Goal: Communication & Community: Answer question/provide support

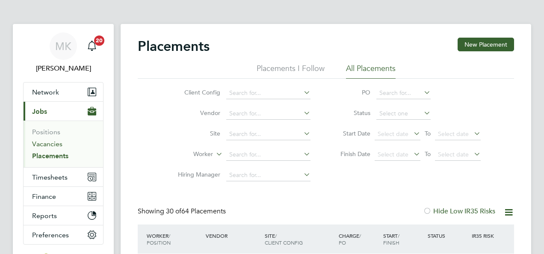
click at [44, 144] on link "Vacancies" at bounding box center [47, 144] width 30 height 8
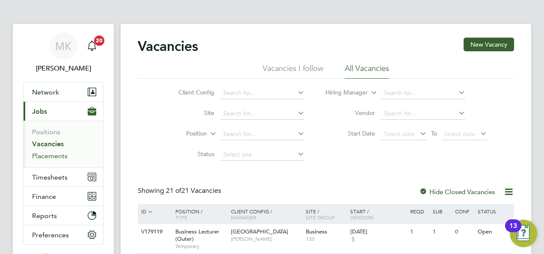
drag, startPoint x: 54, startPoint y: 155, endPoint x: 72, endPoint y: 164, distance: 20.1
click at [54, 155] on link "Placements" at bounding box center [50, 156] width 36 height 8
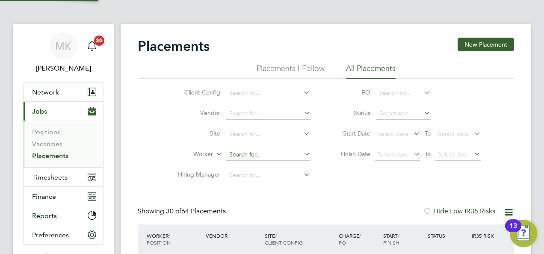
scroll to position [24, 74]
click at [289, 157] on input at bounding box center [268, 155] width 84 height 12
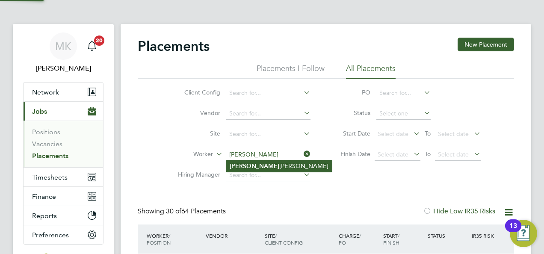
click at [264, 167] on li "Cathy Bowdren" at bounding box center [279, 166] width 106 height 12
type input "Cathy Bowdren"
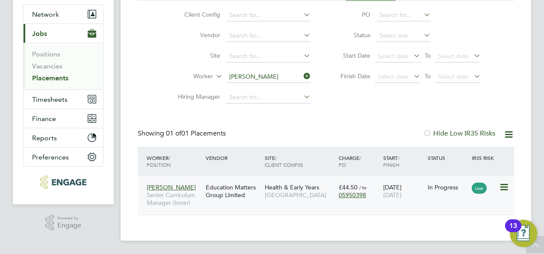
click at [309, 194] on span "[GEOGRAPHIC_DATA]" at bounding box center [300, 195] width 70 height 8
click at [59, 69] on link "Vacancies" at bounding box center [47, 66] width 30 height 8
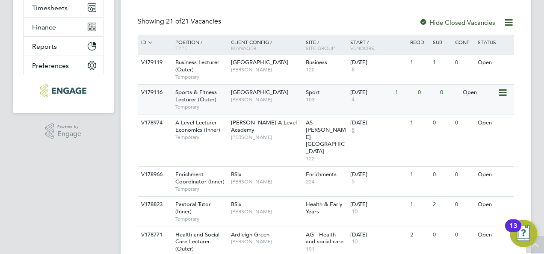
scroll to position [171, 0]
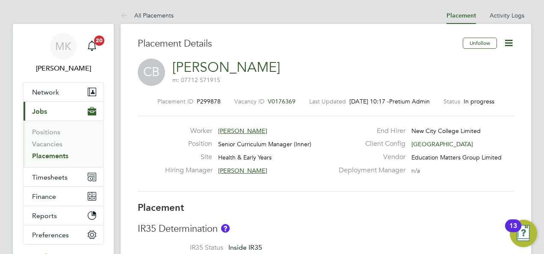
click at [255, 169] on span "[PERSON_NAME]" at bounding box center [242, 171] width 49 height 8
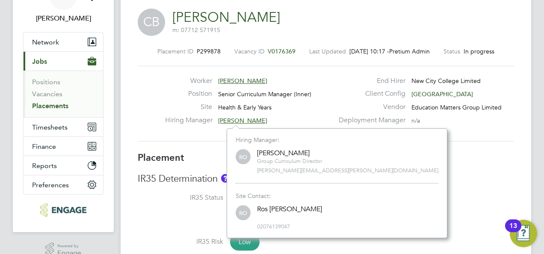
scroll to position [86, 0]
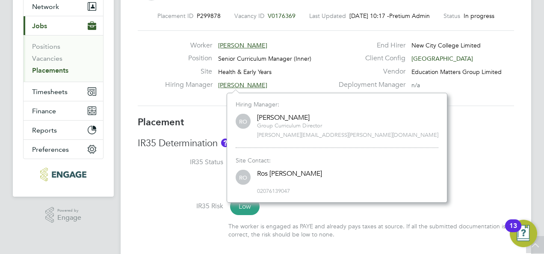
click at [390, 163] on li "IR35 Status Inside IR35 Status Determination Statement New City Colleges IR... …" at bounding box center [326, 180] width 376 height 44
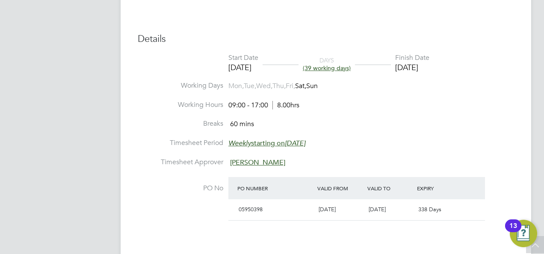
scroll to position [385, 0]
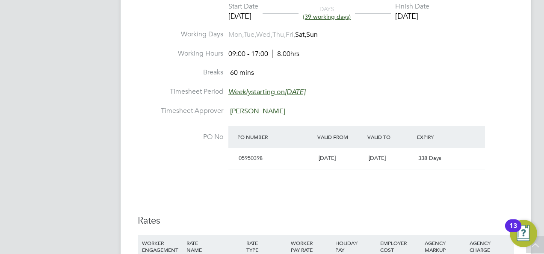
drag, startPoint x: 269, startPoint y: 107, endPoint x: 275, endPoint y: 107, distance: 6.0
click at [269, 107] on span "[PERSON_NAME]" at bounding box center [257, 111] width 55 height 9
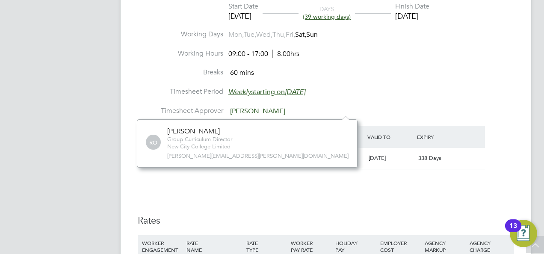
scroll to position [9, 48]
click at [294, 110] on li "Timesheet Approver Roslyn O'Garro" at bounding box center [326, 116] width 376 height 19
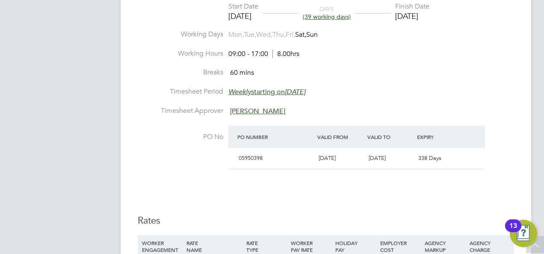
click at [274, 110] on span "[PERSON_NAME]" at bounding box center [257, 111] width 55 height 9
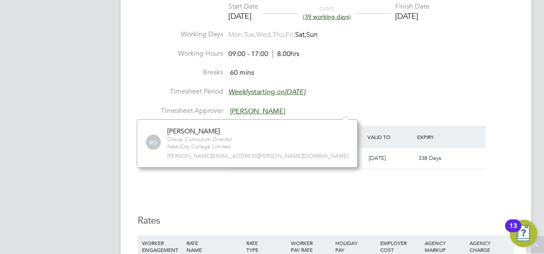
click at [361, 66] on li "Working Hours 09:00 - 17:00 8.00hrs" at bounding box center [326, 58] width 376 height 19
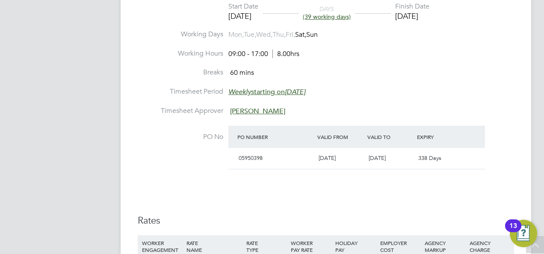
click at [251, 109] on span "[PERSON_NAME]" at bounding box center [257, 111] width 55 height 9
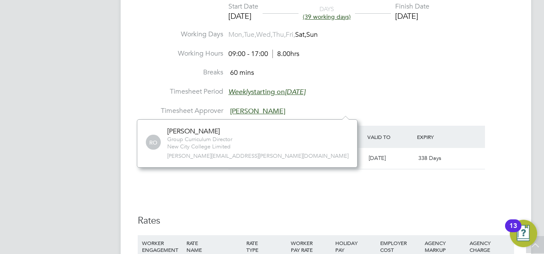
click at [286, 174] on li "PO No PO Number Valid From Valid To Expiry 05950398 01 Aug 2025 31 Jul 2026 338…" at bounding box center [326, 153] width 376 height 55
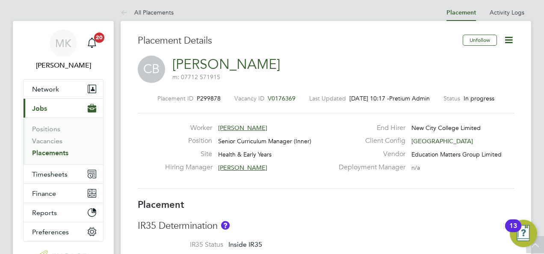
scroll to position [0, 0]
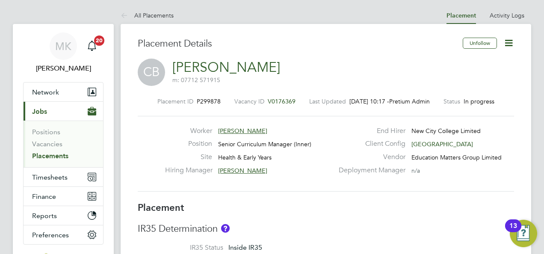
click at [336, 193] on div "Placement ID P299878 Vacancy ID V0176369 Last Updated 27 Aug 2025, 10:17 - Pret…" at bounding box center [326, 144] width 376 height 115
click at [257, 166] on div "Hiring Manager Roslyn O'Garro" at bounding box center [249, 172] width 169 height 13
click at [257, 167] on span "[PERSON_NAME]" at bounding box center [242, 171] width 49 height 8
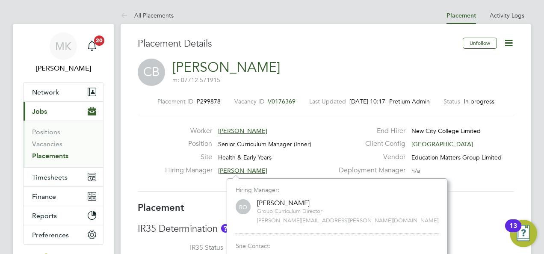
click at [200, 192] on div "Placement ID P299878 Vacancy ID V0176369 Last Updated 27 Aug 2025, 10:17 - Pret…" at bounding box center [326, 144] width 376 height 115
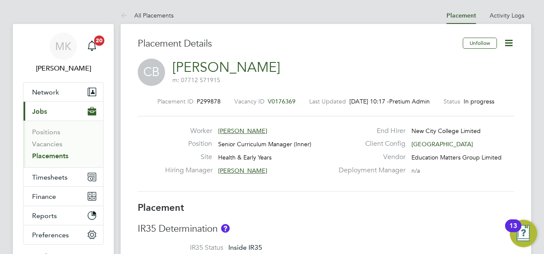
click at [262, 195] on div "Placement ID P299878 Vacancy ID V0176369 Last Updated 27 Aug 2025, 10:17 - Pret…" at bounding box center [326, 144] width 376 height 115
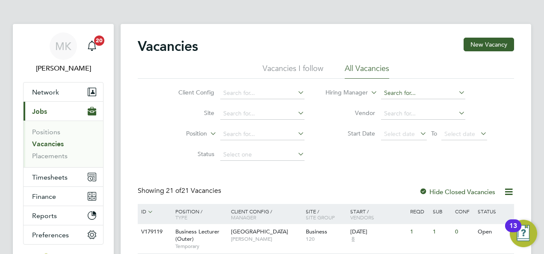
click at [400, 93] on input at bounding box center [423, 93] width 84 height 12
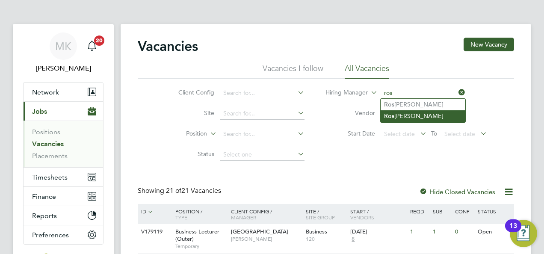
click at [406, 115] on li "Ros lyn O'Garro" at bounding box center [423, 116] width 85 height 12
type input "[PERSON_NAME]"
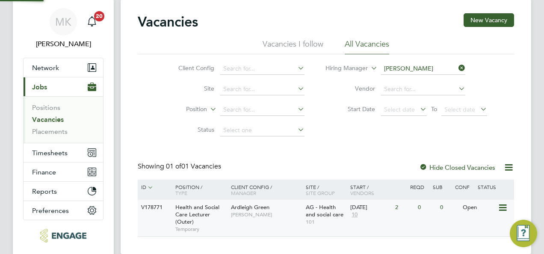
scroll to position [64, 0]
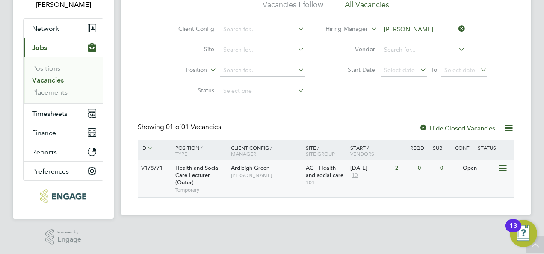
click at [253, 175] on span "[PERSON_NAME]" at bounding box center [266, 175] width 71 height 7
click at [61, 81] on link "Vacancies" at bounding box center [48, 80] width 32 height 8
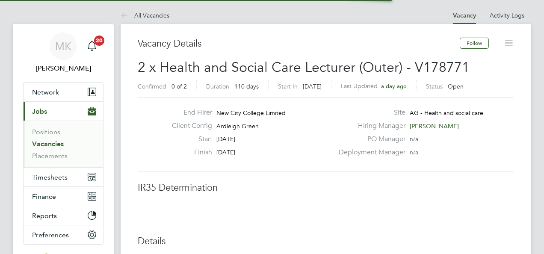
scroll to position [25, 60]
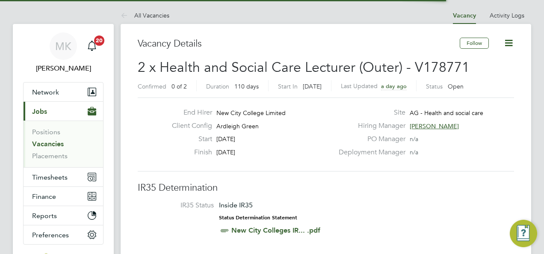
click at [417, 127] on span "[PERSON_NAME]" at bounding box center [434, 126] width 49 height 8
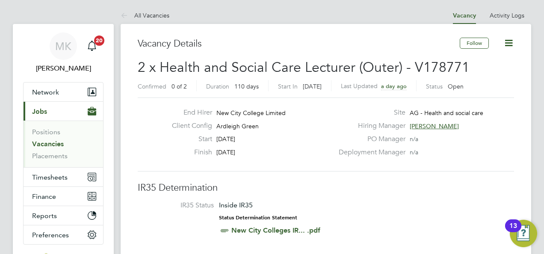
scroll to position [110, 128]
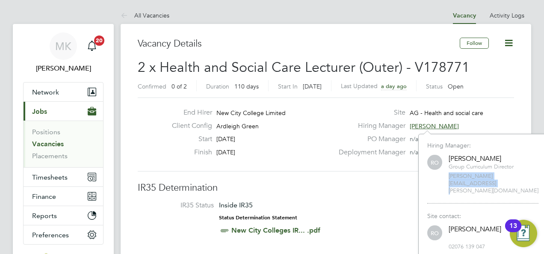
drag, startPoint x: 529, startPoint y: 174, endPoint x: 446, endPoint y: 178, distance: 83.5
click at [446, 178] on div "RO Roslyn O'Garro Group Curriculum Director roslyn.ogarro@ncclondon.ac.uk" at bounding box center [482, 174] width 111 height 41
copy span "[PERSON_NAME][EMAIL_ADDRESS][PERSON_NAME][DOMAIN_NAME]"
click at [329, 192] on h3 "IR35 Determination" at bounding box center [326, 188] width 376 height 12
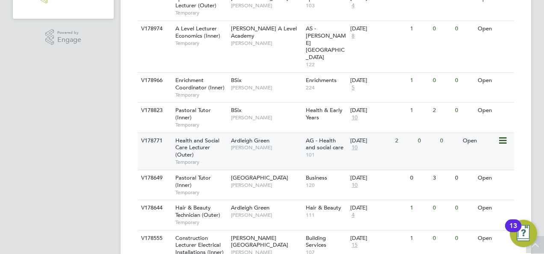
scroll to position [278, 0]
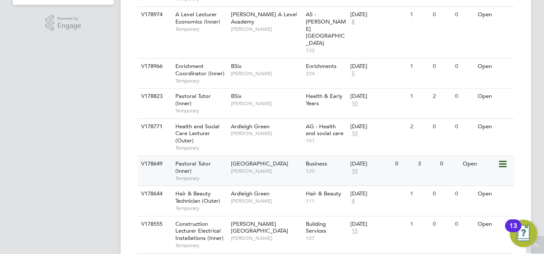
click at [212, 156] on div "Pastoral Tutor (Inner) Temporary" at bounding box center [199, 171] width 60 height 30
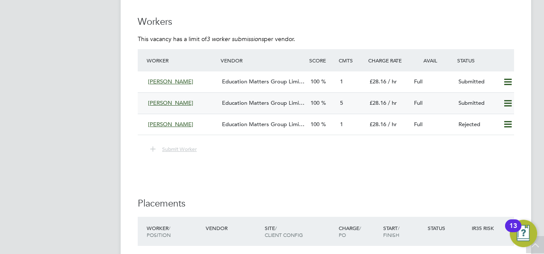
scroll to position [1583, 0]
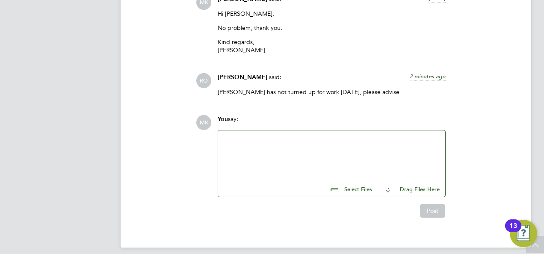
scroll to position [1857, 0]
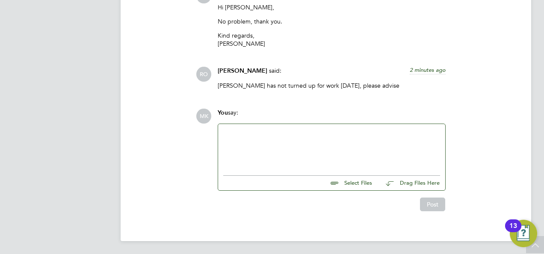
drag, startPoint x: 253, startPoint y: 145, endPoint x: 255, endPoint y: 139, distance: 5.3
click at [254, 141] on div at bounding box center [331, 147] width 217 height 37
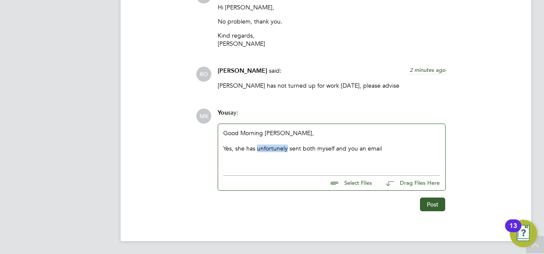
drag, startPoint x: 273, startPoint y: 149, endPoint x: 270, endPoint y: 163, distance: 13.6
click at [267, 166] on div "Good Morning [PERSON_NAME], Yes, she has unfortunely sent both myself and you a…" at bounding box center [331, 147] width 227 height 47
drag, startPoint x: 287, startPoint y: 148, endPoint x: 275, endPoint y: 146, distance: 11.2
click at [284, 148] on div "Yes, she has unfortunely sent both myself and you an email" at bounding box center [331, 149] width 217 height 8
click at [270, 168] on div "Good Morning [PERSON_NAME], Yes, she has unfortuntely sent both myself and you …" at bounding box center [331, 147] width 227 height 47
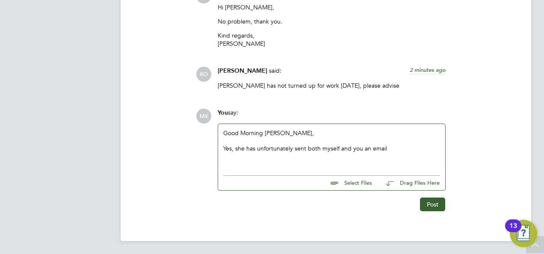
click at [390, 149] on div "Yes, she has unfortunately sent both myself and you an email" at bounding box center [331, 149] width 217 height 8
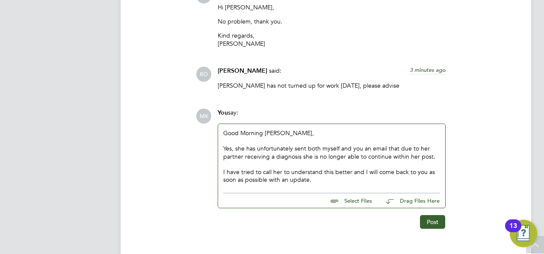
click at [274, 155] on div "Yes, she has unfortunately sent both myself and you an email that due to her pa…" at bounding box center [331, 152] width 217 height 15
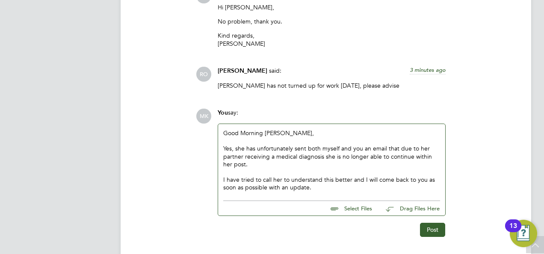
click at [316, 186] on div "I have tried to call her to understand this better and I will come back to you …" at bounding box center [331, 183] width 217 height 15
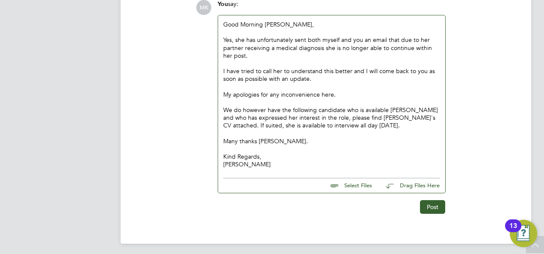
scroll to position [1969, 0]
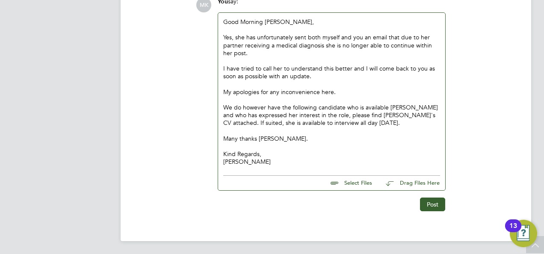
click at [363, 183] on input "file" at bounding box center [376, 182] width 128 height 12
click at [351, 183] on input "file" at bounding box center [376, 182] width 128 height 12
type input "C:\fakepath\[PERSON_NAME]-Senior Curriculum Manager-EMG CV.docx"
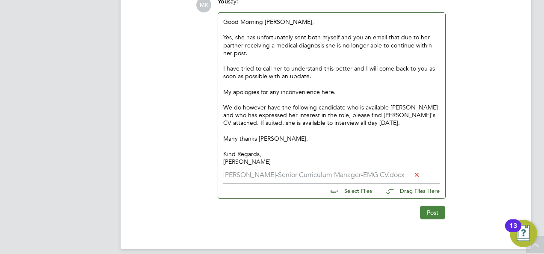
click at [427, 211] on button "Post" at bounding box center [432, 213] width 25 height 14
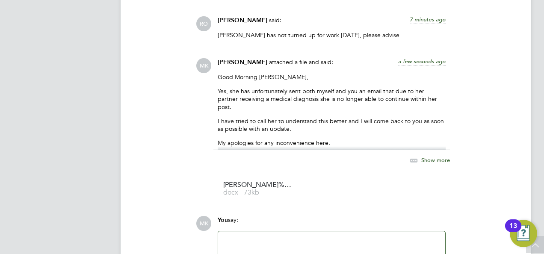
scroll to position [1883, 0]
